Goal: Communication & Community: Connect with others

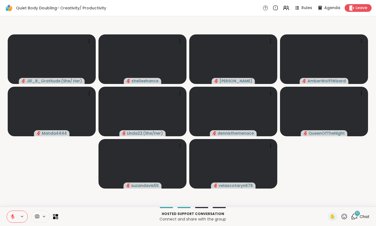
click at [10, 214] on button at bounding box center [12, 217] width 10 height 12
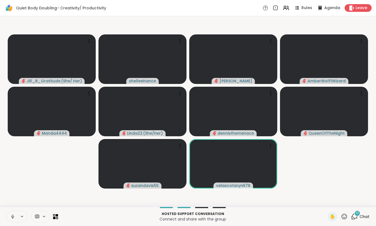
click at [11, 218] on icon at bounding box center [12, 216] width 5 height 5
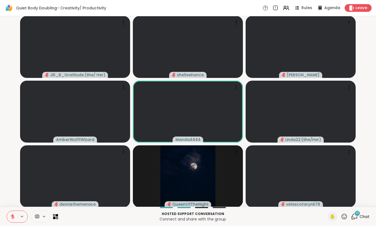
click at [7, 218] on button at bounding box center [12, 217] width 10 height 12
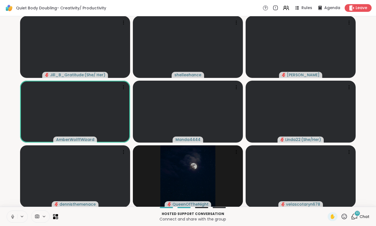
click at [10, 217] on icon at bounding box center [12, 216] width 5 height 5
click at [10, 217] on icon at bounding box center [11, 216] width 5 height 5
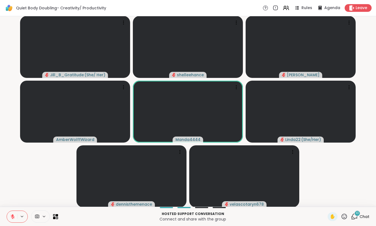
click at [11, 214] on icon at bounding box center [12, 216] width 5 height 5
click at [359, 214] on span "10" at bounding box center [357, 213] width 3 height 5
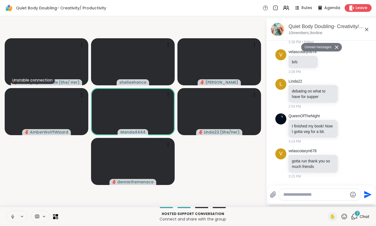
scroll to position [545, 0]
click at [367, 31] on icon at bounding box center [366, 29] width 7 height 7
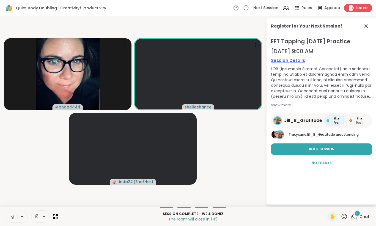
click at [365, 9] on span "Leave" at bounding box center [362, 8] width 12 height 6
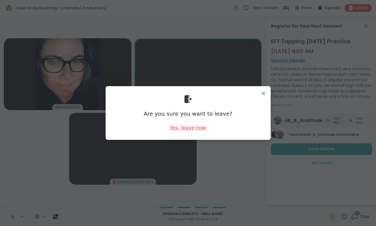
click at [191, 128] on div "Yes, leave now" at bounding box center [188, 127] width 36 height 7
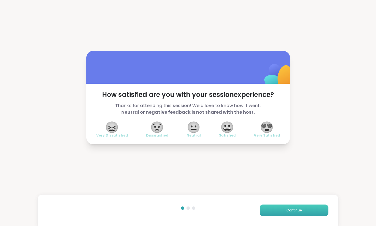
click at [295, 213] on button "Continue" at bounding box center [294, 210] width 69 height 12
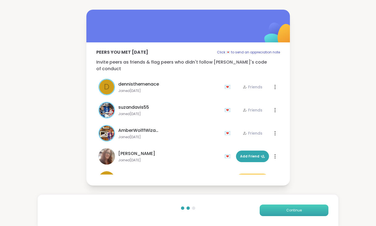
click at [294, 213] on button "Continue" at bounding box center [294, 210] width 69 height 12
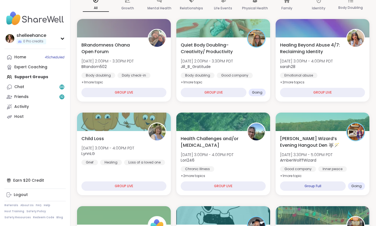
scroll to position [84, 0]
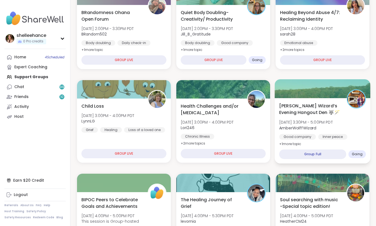
click at [363, 132] on div "[PERSON_NAME] Wizard’s Evening Hangout Den 🐺🪄 [DATE] 3:30PM - 5:00PM PDT AmberW…" at bounding box center [322, 124] width 87 height 45
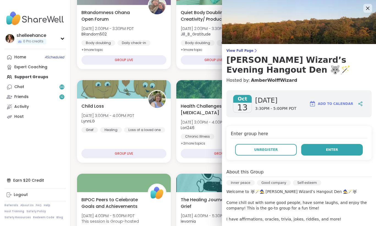
click at [318, 148] on button "Enter" at bounding box center [332, 150] width 62 height 12
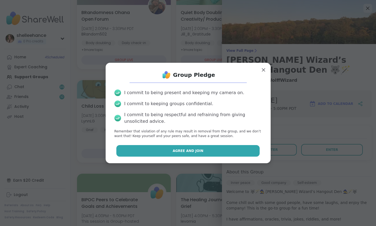
click at [162, 151] on button "Agree and Join" at bounding box center [187, 151] width 143 height 12
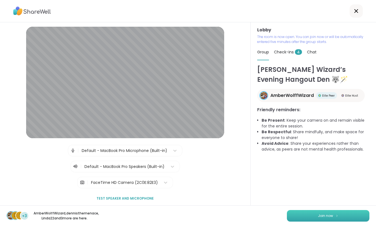
click at [323, 216] on span "Join now" at bounding box center [325, 215] width 15 height 5
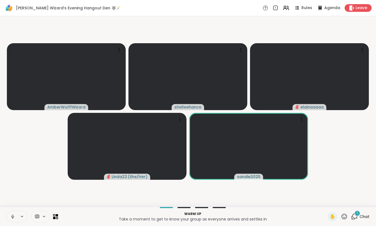
click at [366, 216] on span "Chat" at bounding box center [365, 217] width 10 height 6
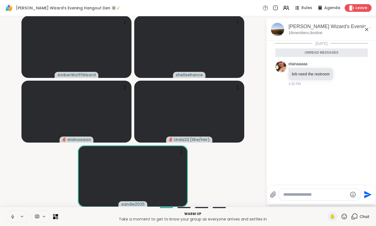
click at [365, 28] on icon at bounding box center [366, 29] width 7 height 7
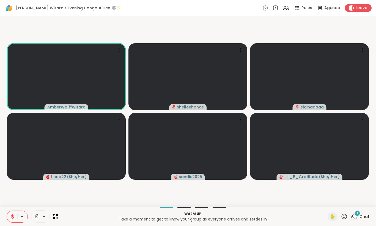
click at [364, 215] on span "Chat" at bounding box center [365, 217] width 10 height 6
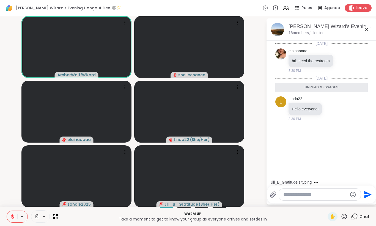
click at [368, 28] on icon at bounding box center [366, 29] width 3 height 3
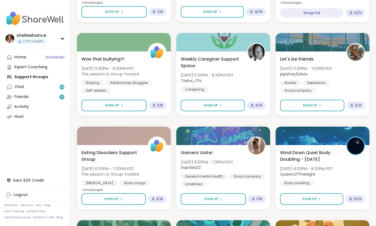
scroll to position [606, 0]
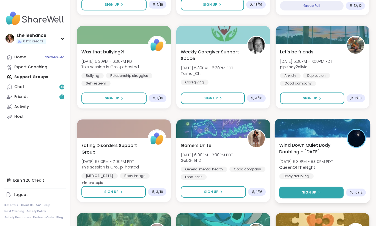
click at [292, 188] on button "Sign Up" at bounding box center [311, 193] width 65 height 12
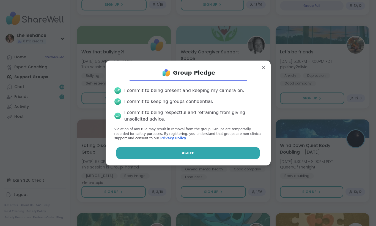
click at [173, 153] on button "Agree" at bounding box center [187, 153] width 143 height 12
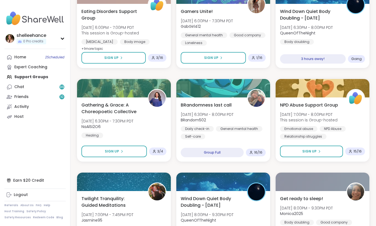
scroll to position [800, 0]
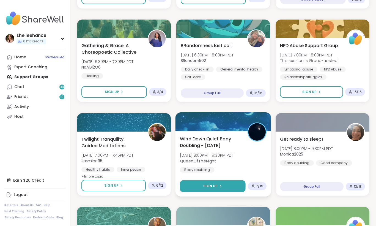
click at [193, 186] on button "Sign Up" at bounding box center [213, 186] width 66 height 12
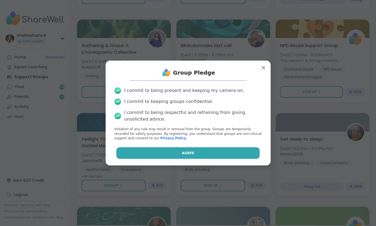
click at [169, 150] on button "Agree" at bounding box center [187, 153] width 143 height 12
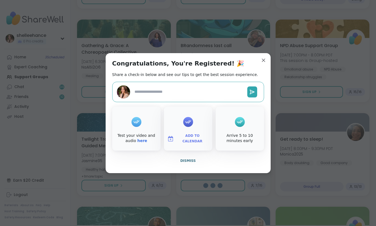
type textarea "*"
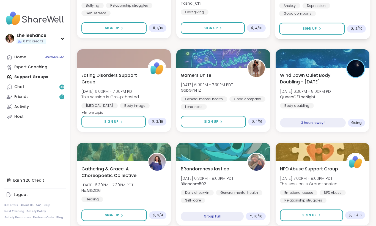
scroll to position [654, 0]
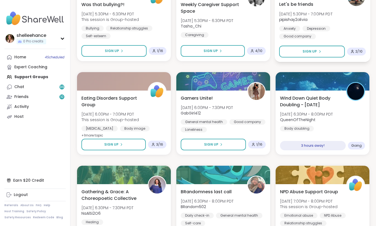
click at [308, 6] on span "Let's be friends" at bounding box center [296, 4] width 34 height 7
